Goal: Subscribe to service/newsletter

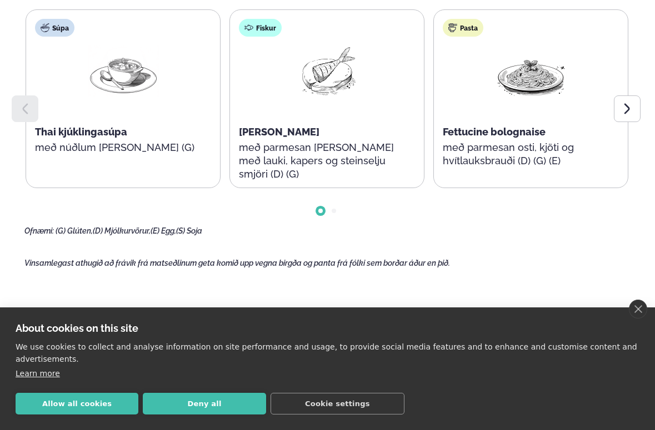
scroll to position [610, 0]
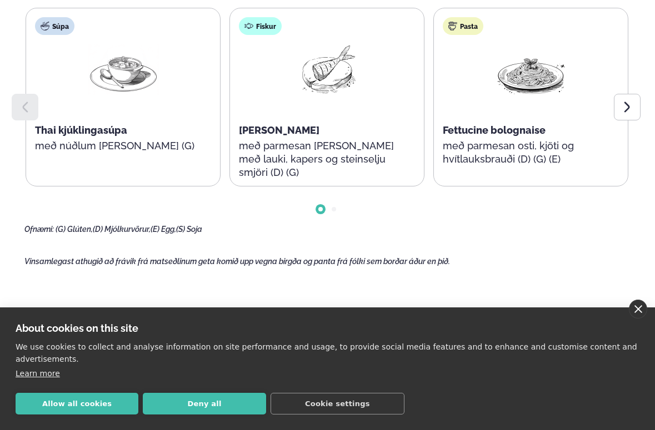
click at [638, 310] on link "close" at bounding box center [638, 309] width 18 height 19
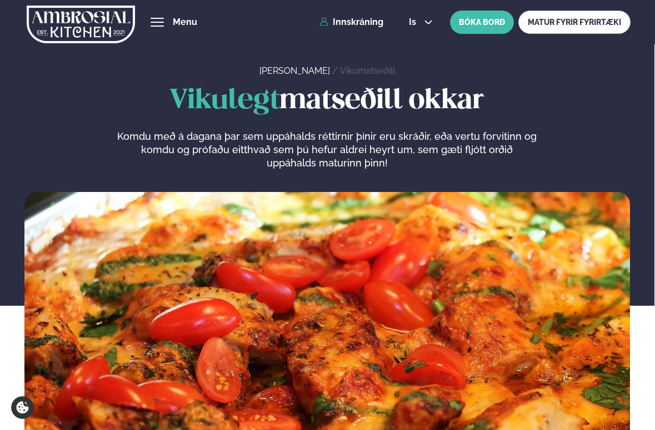
click at [160, 23] on div "hamburger" at bounding box center [156, 22] width 13 height 9
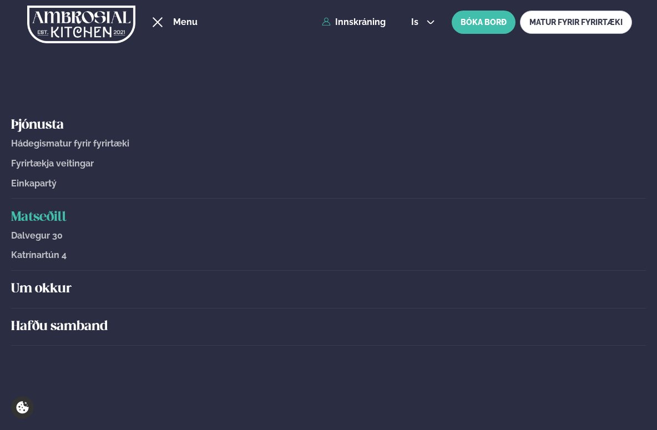
click at [39, 216] on h5 "Matseðill" at bounding box center [328, 218] width 635 height 18
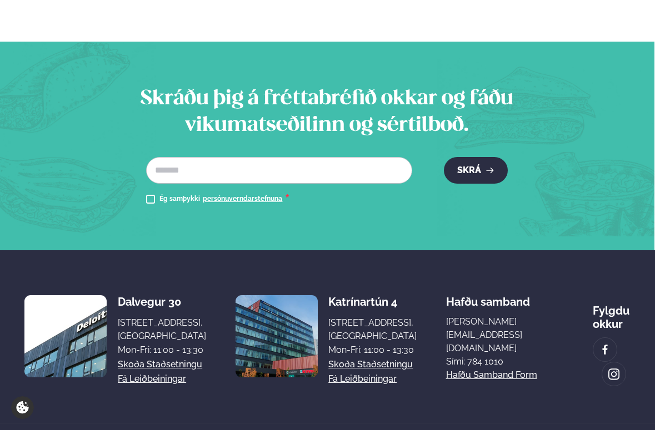
scroll to position [1298, 0]
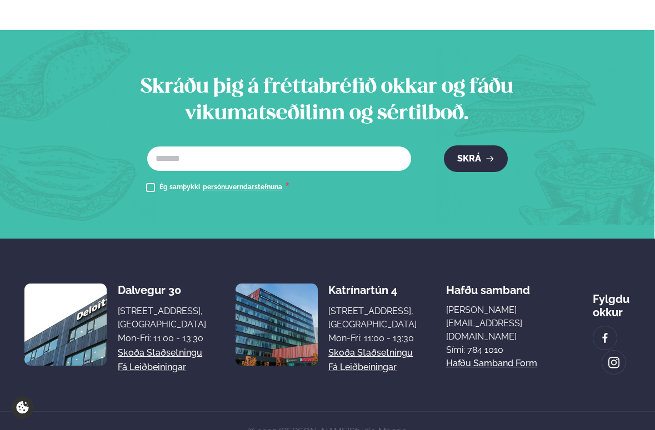
click at [219, 145] on input "text" at bounding box center [279, 158] width 266 height 27
type input "**********"
click at [444, 145] on button "Skrá" at bounding box center [476, 158] width 64 height 27
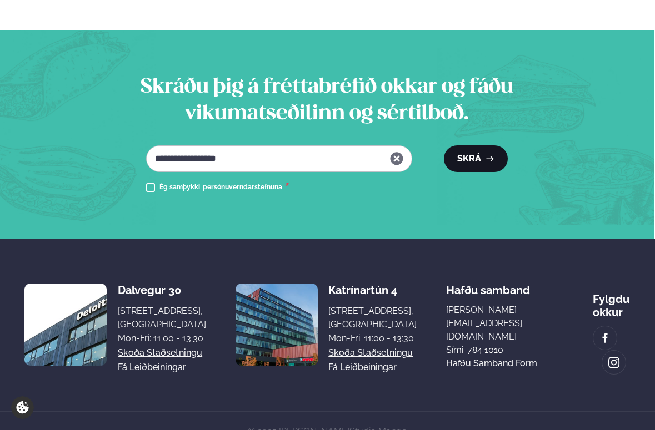
click at [476, 145] on button "Skrá" at bounding box center [476, 158] width 64 height 27
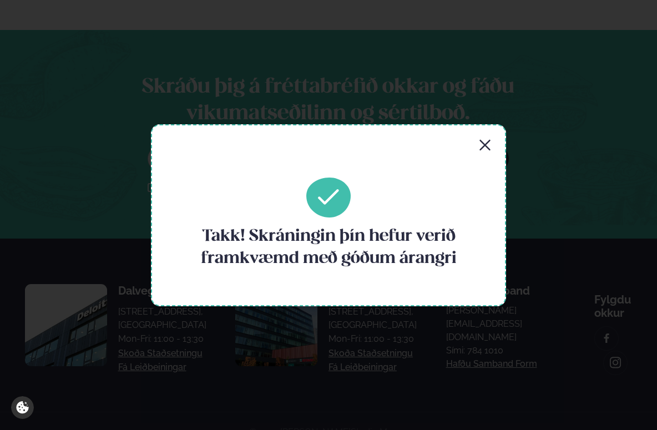
click at [480, 144] on icon "button" at bounding box center [485, 145] width 13 height 13
